Goal: Book appointment/travel/reservation

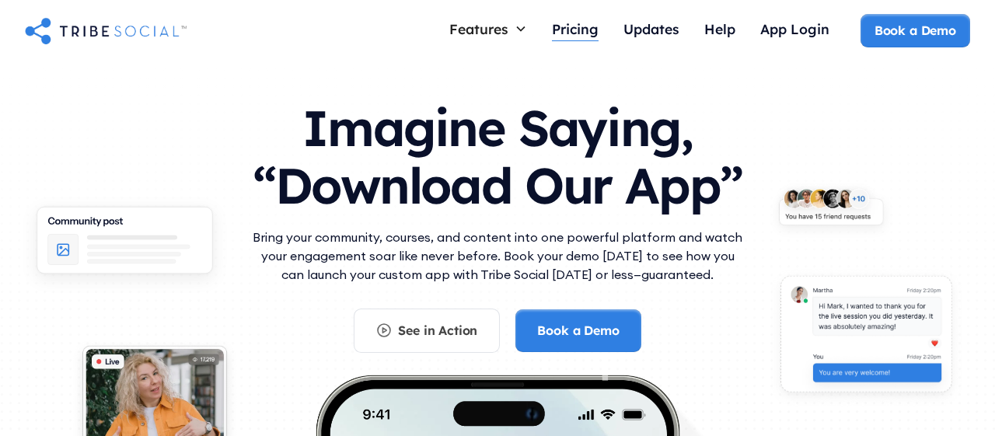
click at [570, 23] on div "Pricing" at bounding box center [575, 28] width 47 height 17
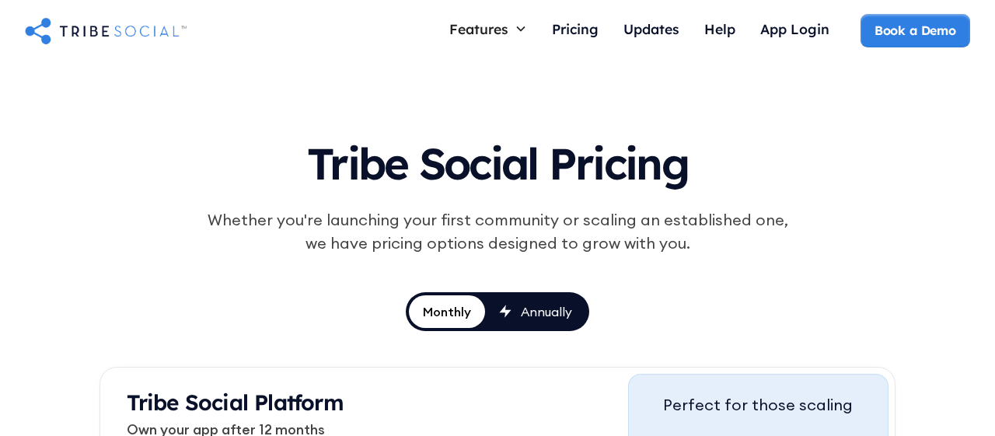
click at [758, 198] on div "Tribe Social Pricing" at bounding box center [498, 166] width 722 height 84
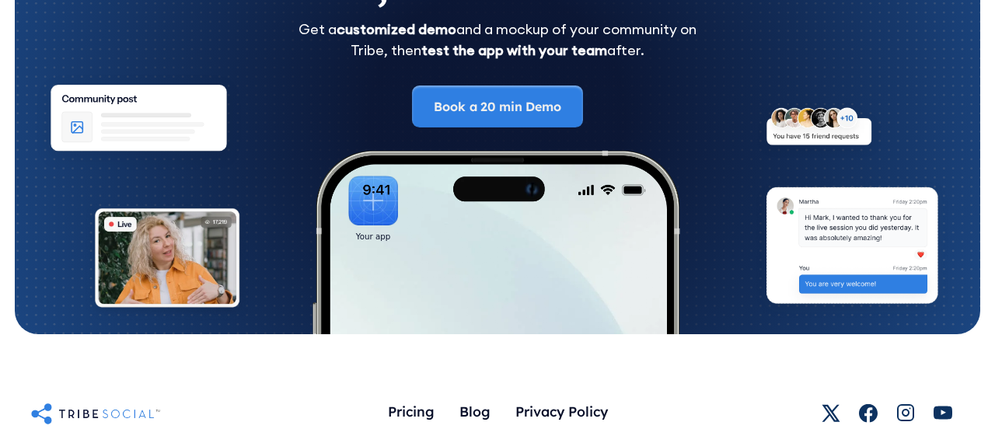
scroll to position [2669, 0]
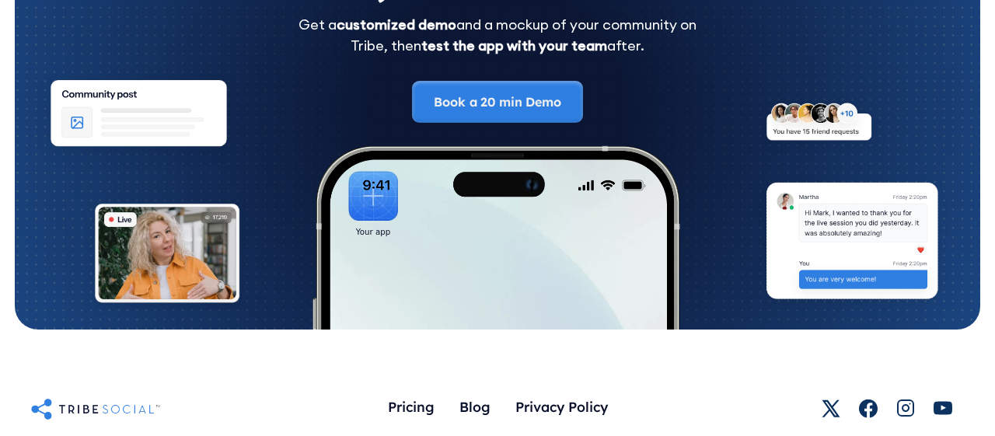
click at [521, 93] on link "Book a 20 min Demo" at bounding box center [497, 102] width 170 height 42
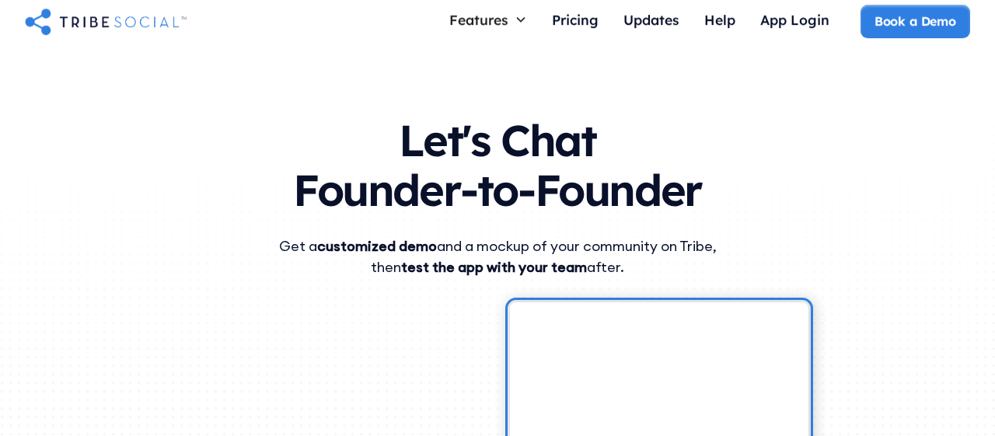
click at [829, 152] on h1 "Let's Chat Founder-to-Founder" at bounding box center [497, 162] width 921 height 124
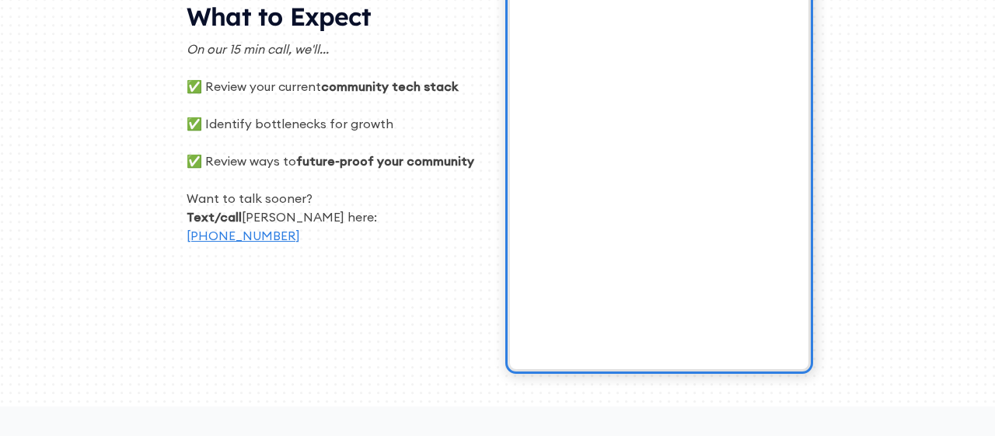
scroll to position [485, 0]
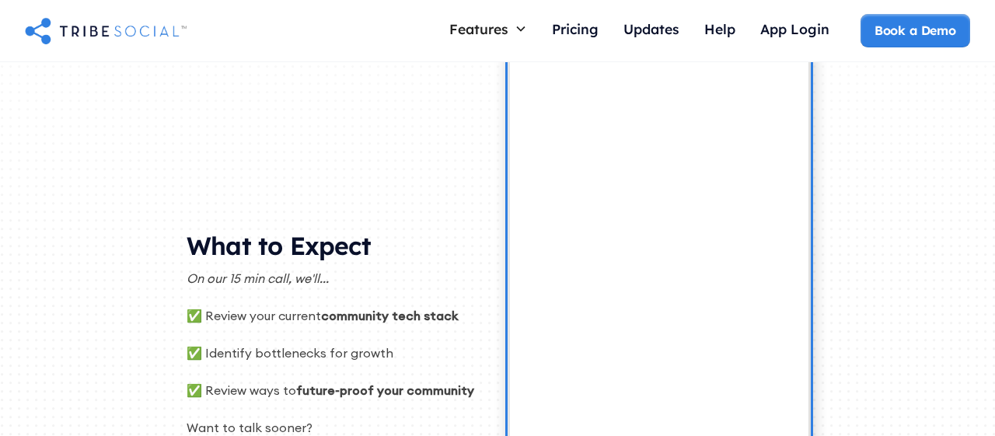
scroll to position [243, 0]
